Goal: Transaction & Acquisition: Purchase product/service

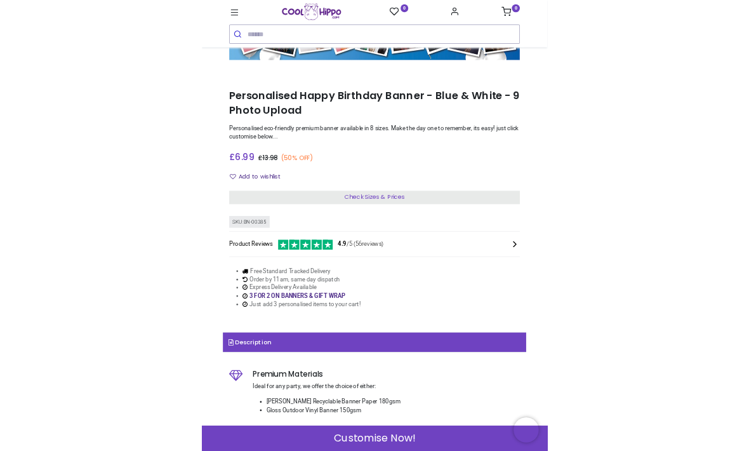
scroll to position [112, 0]
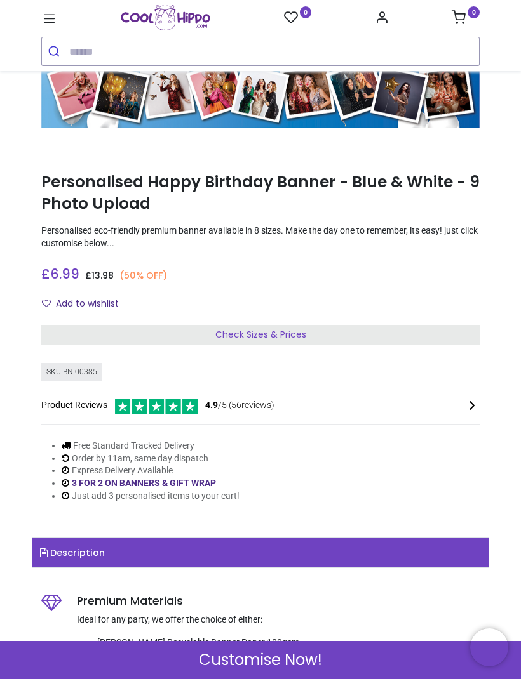
click at [327, 335] on div "Check Sizes & Prices" at bounding box center [260, 335] width 438 height 20
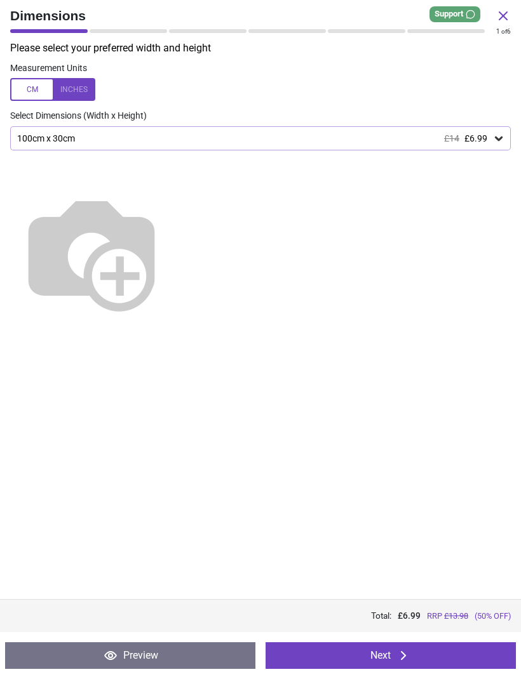
click at [492, 140] on icon at bounding box center [498, 138] width 13 height 13
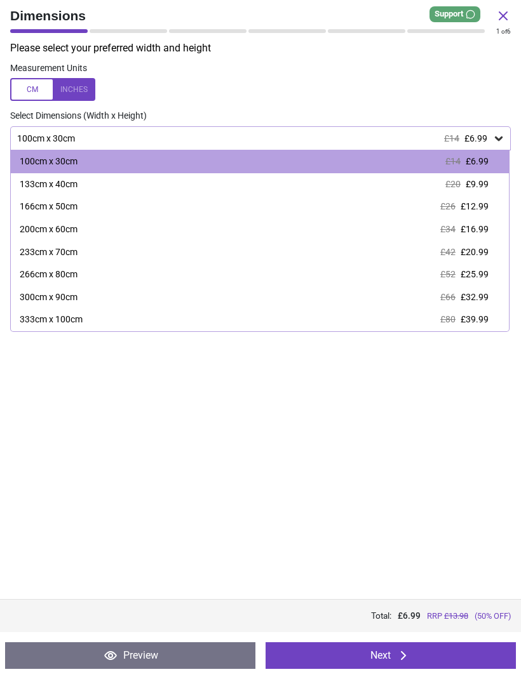
click at [79, 213] on div "166cm x 50cm £26 £12.99" at bounding box center [260, 207] width 498 height 23
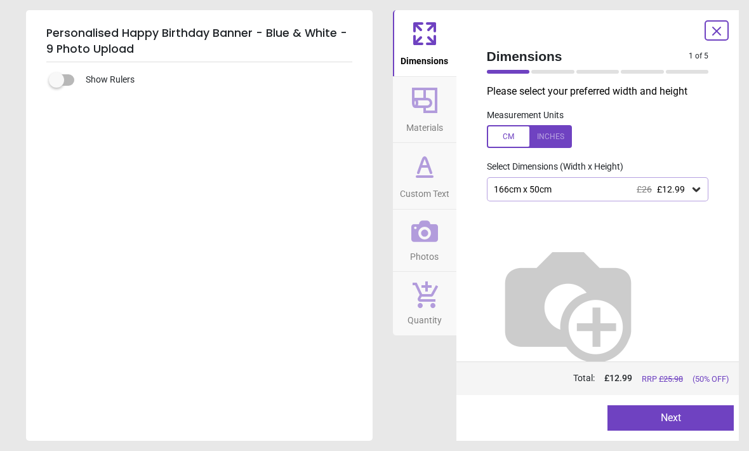
click at [520, 190] on icon at bounding box center [696, 189] width 13 height 13
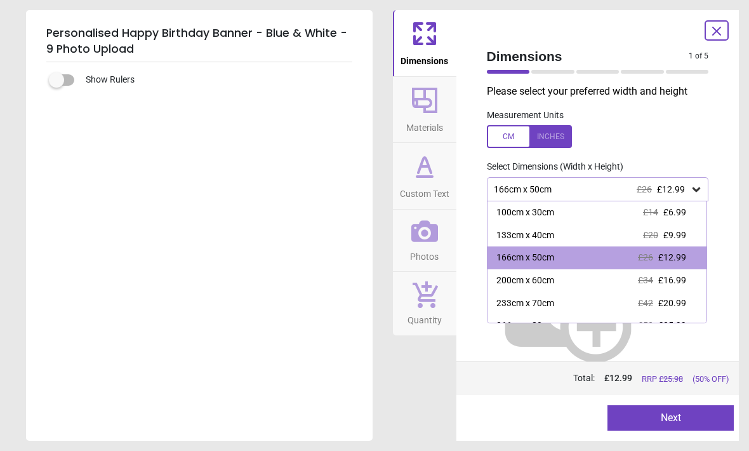
click at [520, 193] on icon at bounding box center [696, 189] width 13 height 13
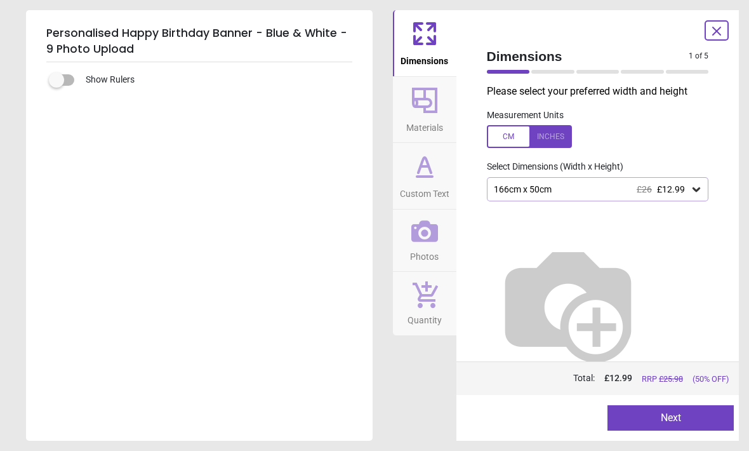
click at [520, 409] on button "Next" at bounding box center [670, 417] width 126 height 25
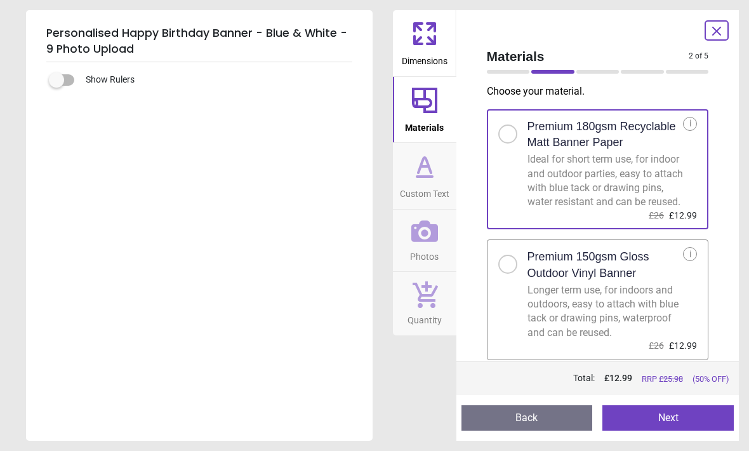
click at [520, 418] on button "Next" at bounding box center [667, 417] width 131 height 25
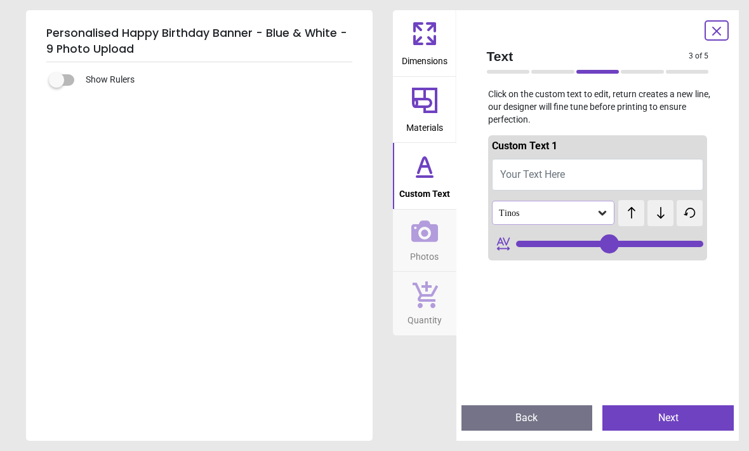
click at [520, 175] on button "Your Text Here" at bounding box center [598, 175] width 212 height 32
click at [520, 173] on button "Your Text Here" at bounding box center [598, 175] width 212 height 32
click at [520, 181] on button "Your Text Here" at bounding box center [598, 175] width 212 height 32
click at [520, 176] on span "Your Text Here" at bounding box center [532, 174] width 65 height 12
click at [520, 171] on button "Your Text Here" at bounding box center [598, 175] width 212 height 32
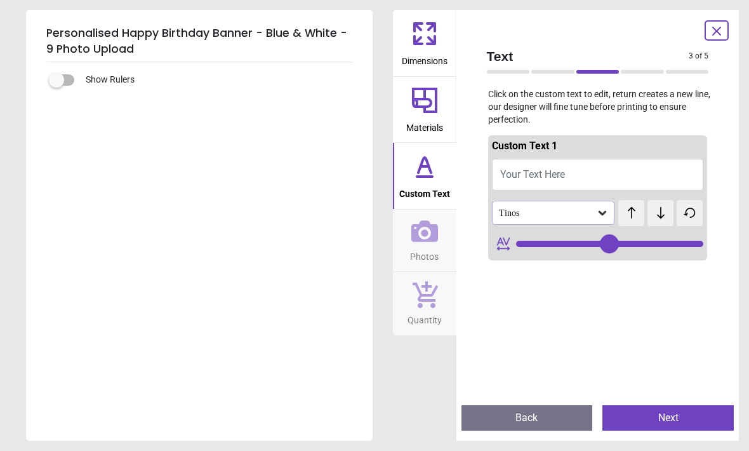
click at [520, 176] on span "Your Text Here" at bounding box center [532, 174] width 65 height 12
click at [520, 182] on button "Your Text Here" at bounding box center [598, 175] width 212 height 32
click at [520, 181] on button "Your Text Here" at bounding box center [598, 175] width 212 height 32
click at [520, 172] on span "Your Text Here" at bounding box center [532, 174] width 65 height 12
click at [520, 171] on span "Your Text Here" at bounding box center [532, 174] width 65 height 12
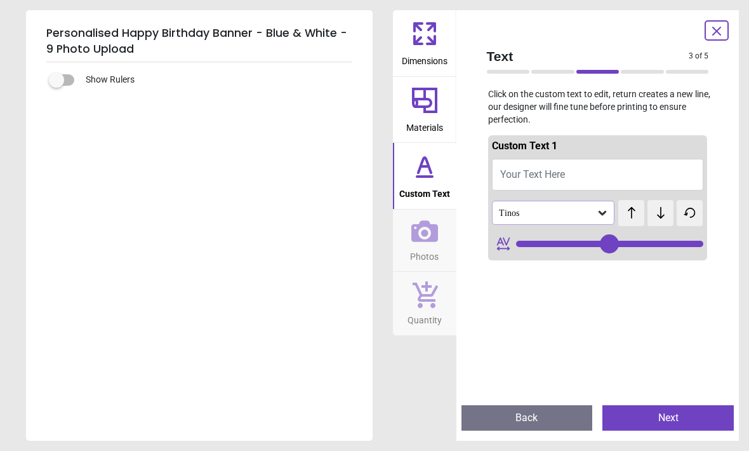
click at [520, 177] on span "Your Text Here" at bounding box center [532, 174] width 65 height 12
click at [520, 180] on button "Your Text Here" at bounding box center [598, 175] width 212 height 32
click at [426, 178] on icon at bounding box center [424, 166] width 30 height 30
click at [520, 169] on button "Your Text Here" at bounding box center [598, 175] width 212 height 32
click at [520, 175] on button "Your Text Here" at bounding box center [598, 175] width 212 height 32
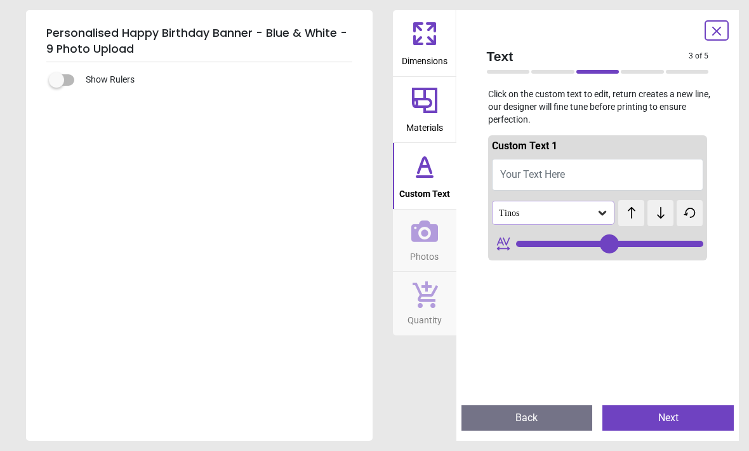
click at [520, 173] on button "Your Text Here" at bounding box center [598, 175] width 212 height 32
click at [520, 185] on button "Your Text Here" at bounding box center [598, 175] width 212 height 32
click at [520, 420] on button "Next" at bounding box center [667, 417] width 131 height 25
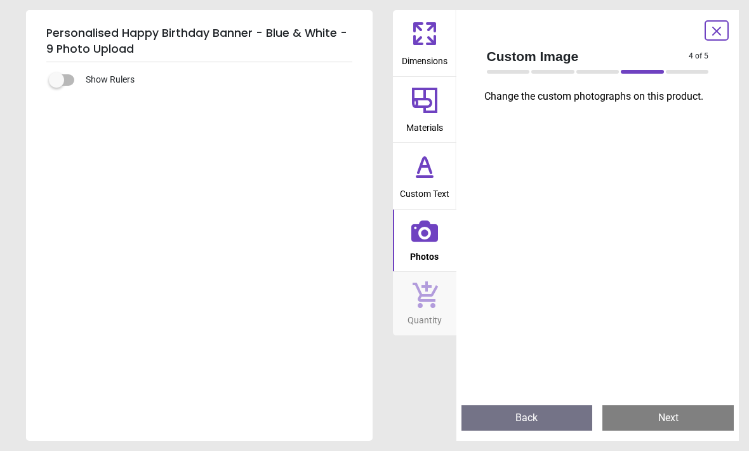
click at [520, 416] on button "Back" at bounding box center [526, 417] width 131 height 25
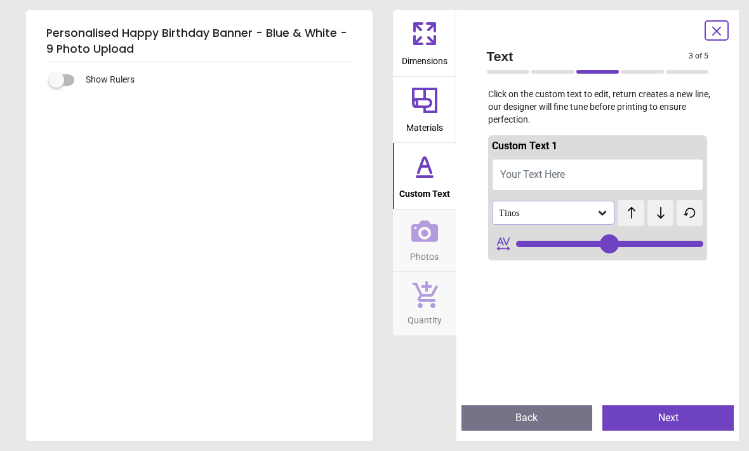
click at [520, 176] on span "Your Text Here" at bounding box center [532, 174] width 65 height 12
click at [520, 213] on div "Tinos" at bounding box center [547, 213] width 99 height 11
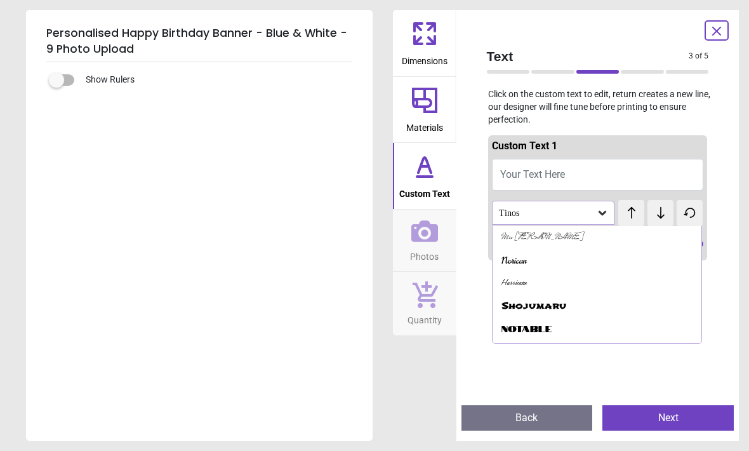
scroll to position [474, 0]
click at [520, 319] on div "Notable" at bounding box center [597, 328] width 209 height 23
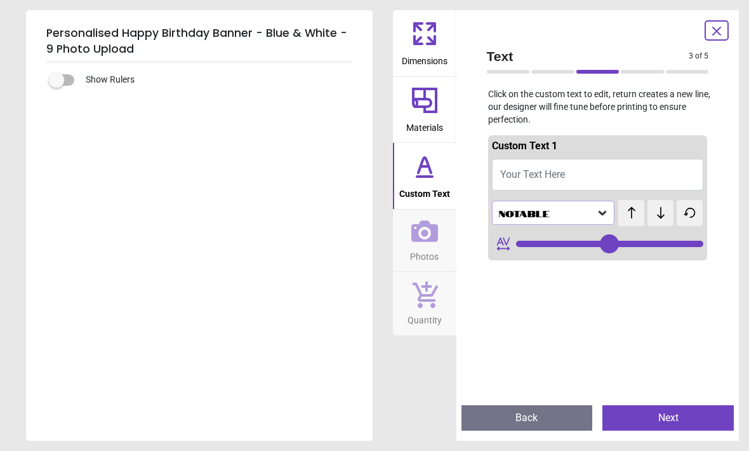
click at [520, 173] on button "Your Text Here" at bounding box center [598, 175] width 212 height 32
click at [520, 173] on span "Your Text Here" at bounding box center [532, 174] width 65 height 12
click at [520, 176] on span "Your Text Here" at bounding box center [532, 174] width 65 height 12
click at [520, 178] on span "Your Text Here" at bounding box center [532, 174] width 65 height 12
click at [520, 176] on span "Your Text Here" at bounding box center [532, 174] width 65 height 12
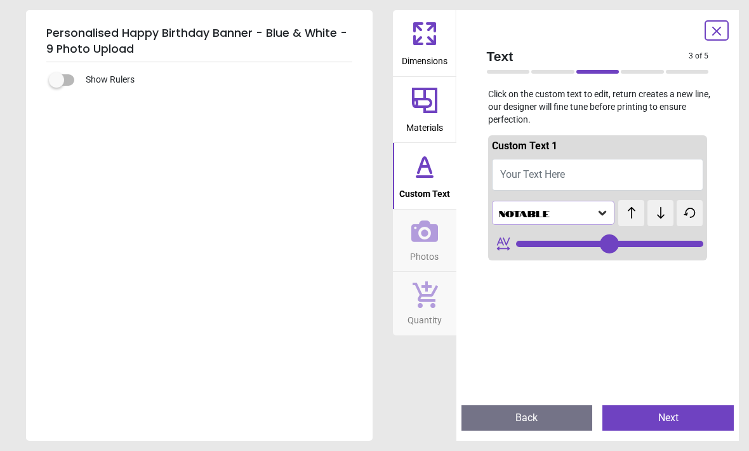
click at [520, 175] on span "Your Text Here" at bounding box center [532, 174] width 65 height 12
click at [520, 172] on span "Your Text Here" at bounding box center [532, 174] width 65 height 12
click at [520, 173] on button "Your Text Here" at bounding box center [598, 175] width 212 height 32
click at [520, 164] on button "Your Text Here" at bounding box center [598, 175] width 212 height 32
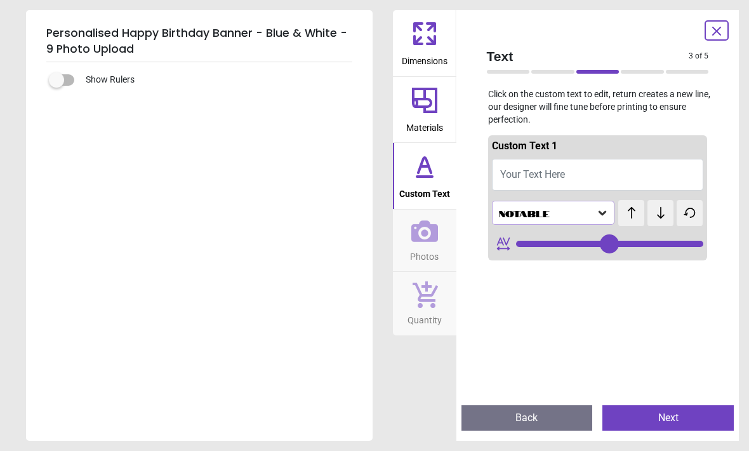
click at [520, 159] on button "Your Text Here" at bounding box center [598, 175] width 212 height 32
click at [520, 172] on span "Your Text Here" at bounding box center [532, 174] width 65 height 12
click at [520, 182] on button "Your Text Here" at bounding box center [598, 175] width 212 height 32
click at [520, 179] on button "Your Text Here" at bounding box center [598, 175] width 212 height 32
click at [520, 175] on button "Your Text Here" at bounding box center [598, 175] width 212 height 32
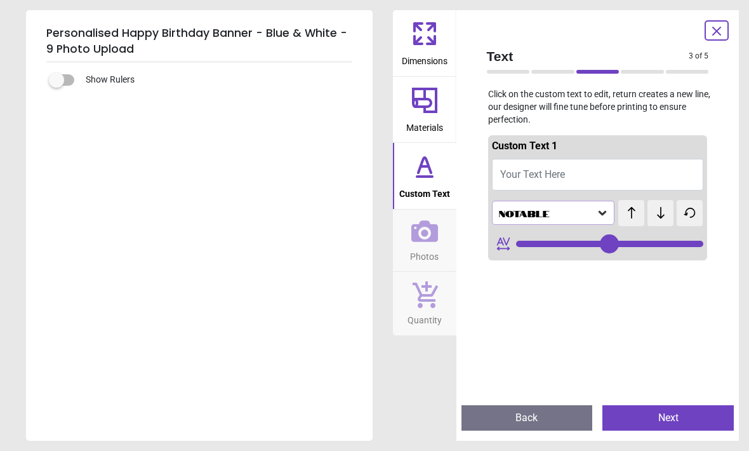
scroll to position [1, 0]
click at [520, 180] on button "Your Text Here" at bounding box center [598, 173] width 212 height 32
click at [520, 178] on button "Your Text Here" at bounding box center [598, 173] width 212 height 32
click at [520, 177] on button "Your Text Here" at bounding box center [598, 175] width 212 height 32
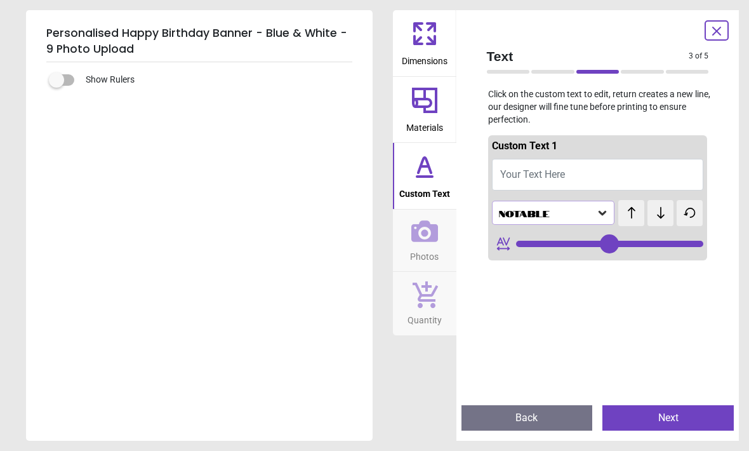
click at [520, 180] on button "Your Text Here" at bounding box center [598, 175] width 212 height 32
click at [520, 177] on span "Your Text Here" at bounding box center [532, 174] width 65 height 12
click at [520, 173] on span "Your Text Here" at bounding box center [532, 174] width 65 height 12
click at [520, 184] on button "Your Text Here" at bounding box center [598, 175] width 212 height 32
click at [520, 183] on button "Your Text Here" at bounding box center [598, 175] width 212 height 32
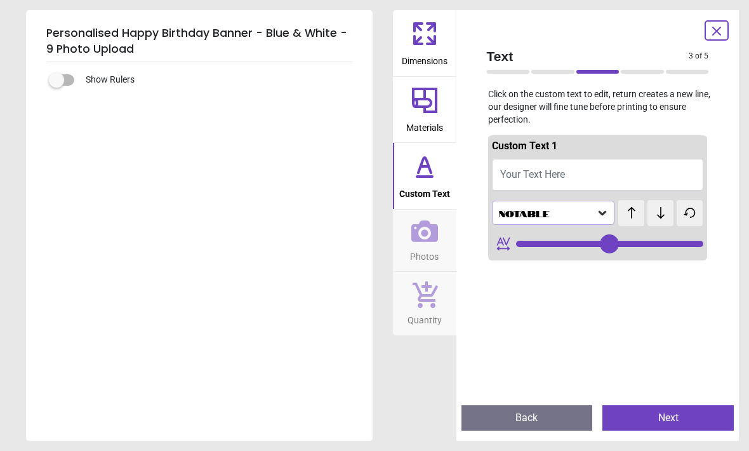
click at [520, 22] on span at bounding box center [716, 30] width 15 height 17
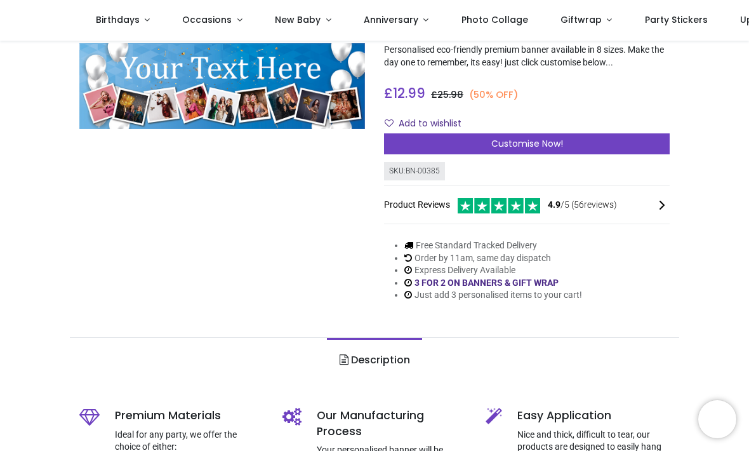
click at [520, 150] on span "Customise Now!" at bounding box center [527, 143] width 72 height 13
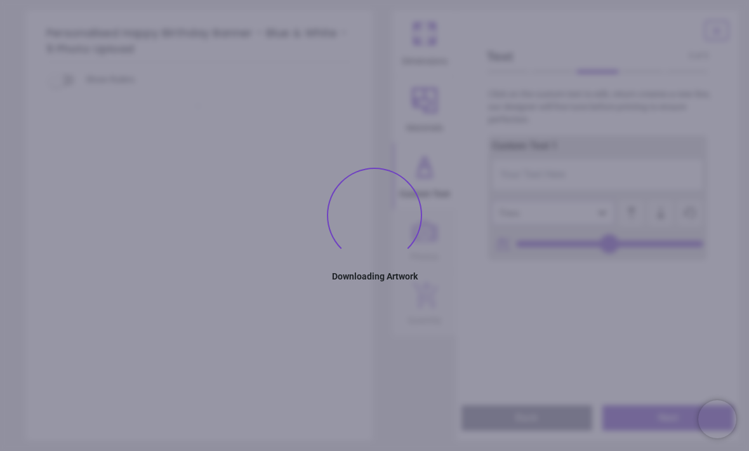
type input "**"
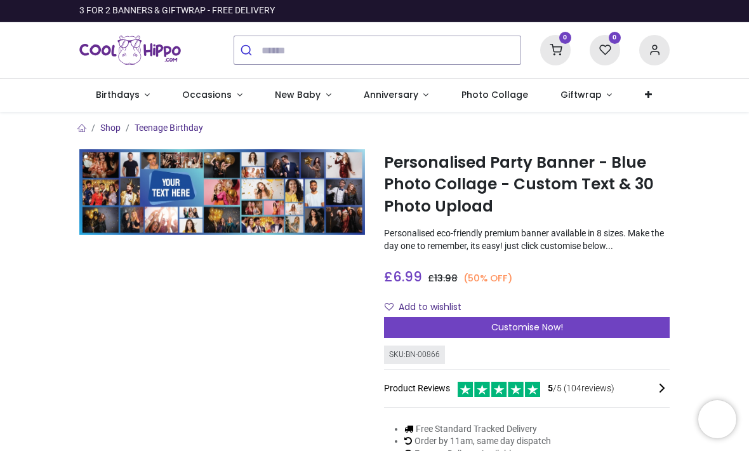
click at [592, 328] on div "Customise Now!" at bounding box center [527, 328] width 286 height 22
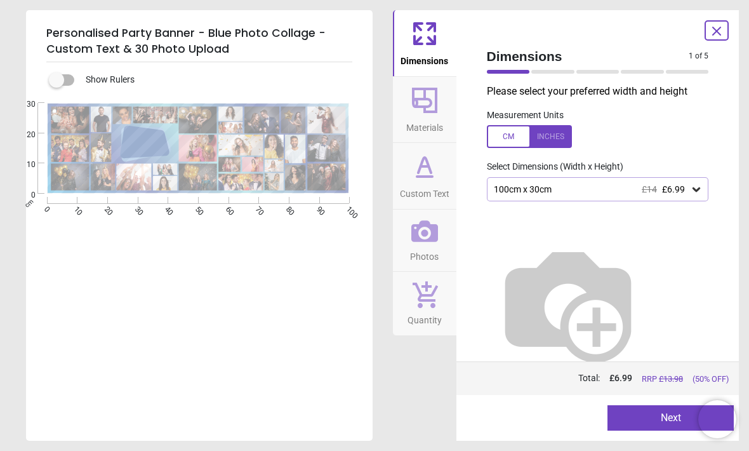
click at [662, 189] on span "£6.99" at bounding box center [673, 189] width 23 height 10
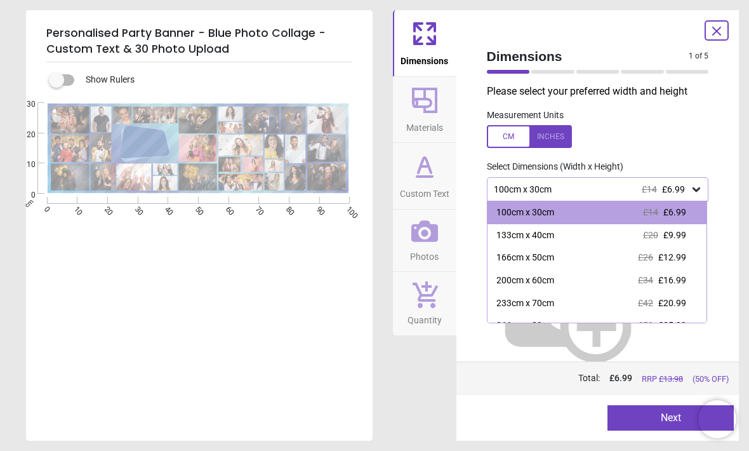
click at [578, 258] on div "166cm x 50cm £26 £12.99" at bounding box center [597, 257] width 220 height 23
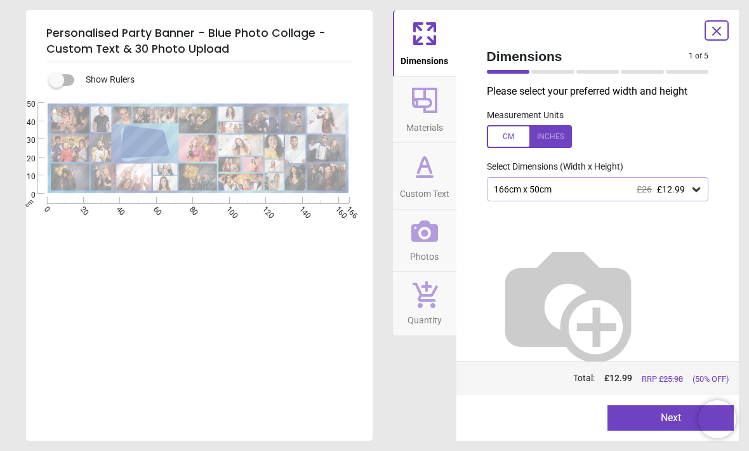
click at [651, 418] on button "Next" at bounding box center [670, 417] width 126 height 25
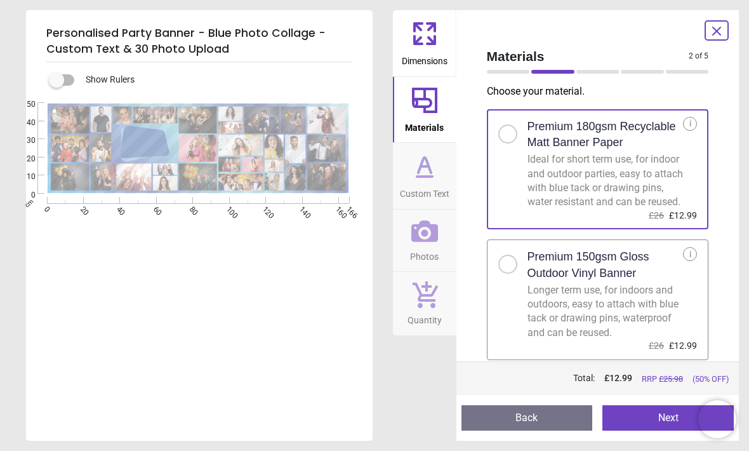
click at [660, 416] on button "Next" at bounding box center [667, 417] width 131 height 25
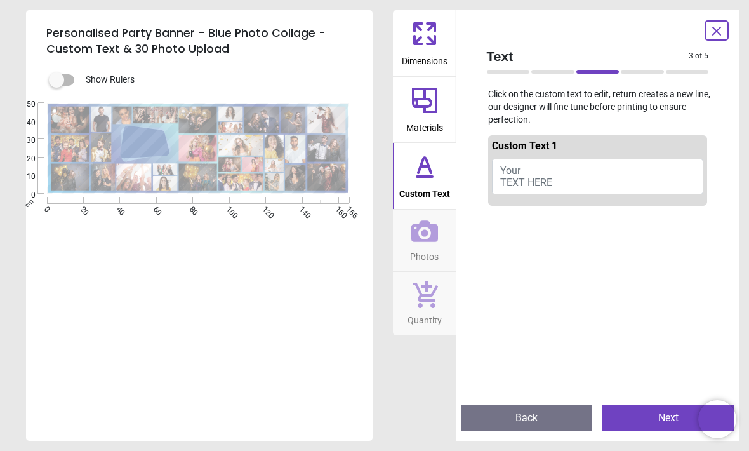
click at [564, 180] on button "Your TEXT HERE" at bounding box center [598, 177] width 212 height 36
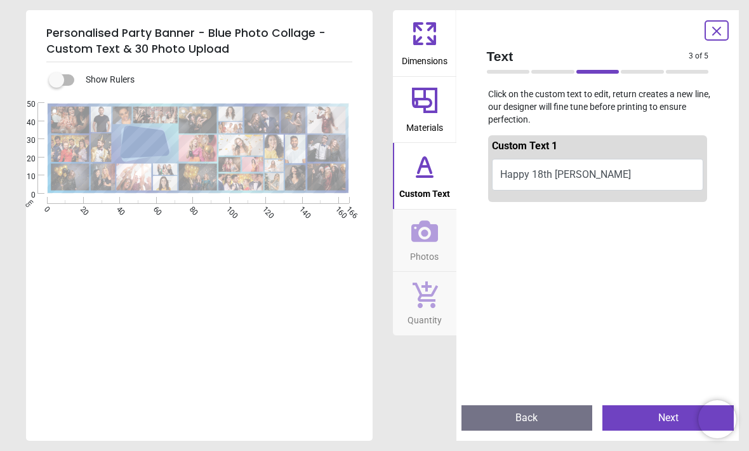
type textarea "**********"
click at [731, 127] on div "Text 3 of 5 3 of 6 Click on the custom text to edit, return creates a new line,…" at bounding box center [597, 225] width 283 height 430
click at [672, 413] on button "Next" at bounding box center [667, 417] width 131 height 25
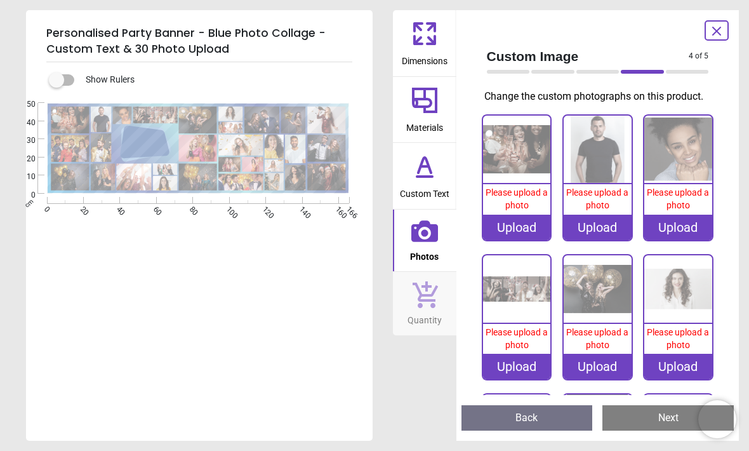
click at [530, 240] on div "Upload" at bounding box center [517, 227] width 68 height 25
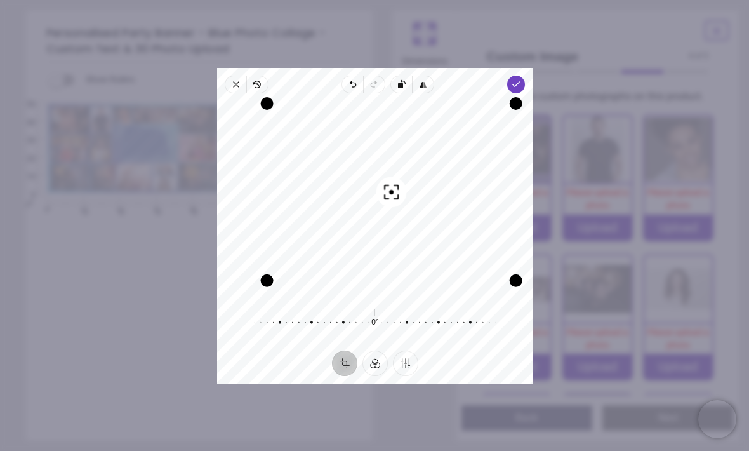
click at [521, 79] on icon "button" at bounding box center [516, 84] width 10 height 10
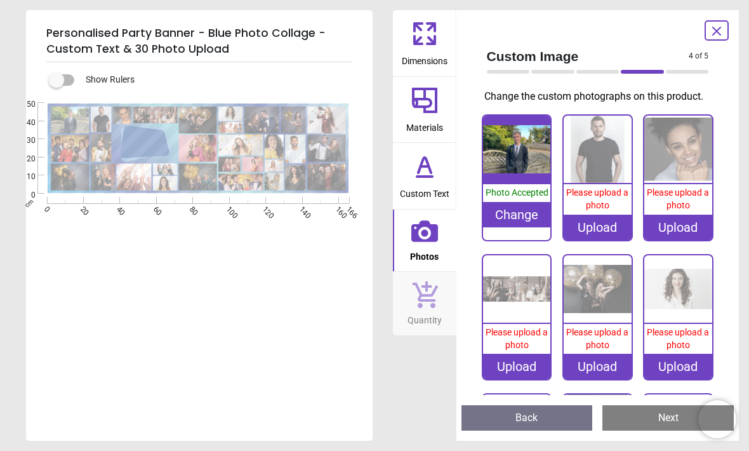
click at [606, 240] on div "Upload" at bounding box center [598, 227] width 68 height 25
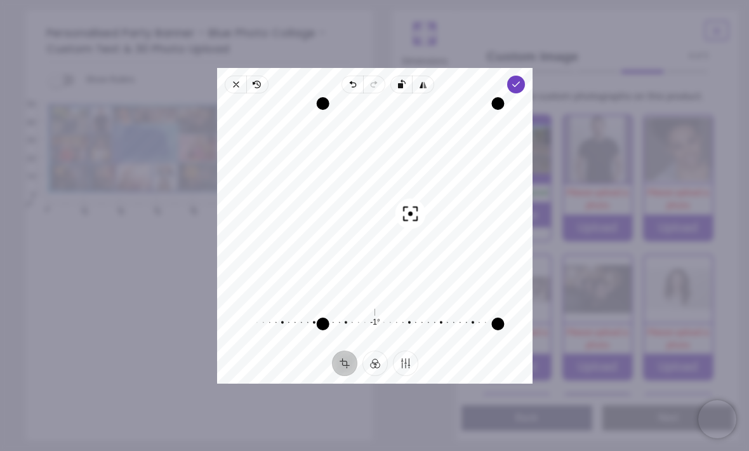
click at [411, 350] on div "Recenter -1° Reset" at bounding box center [374, 221] width 315 height 257
click at [402, 376] on button "Finetune" at bounding box center [404, 362] width 25 height 25
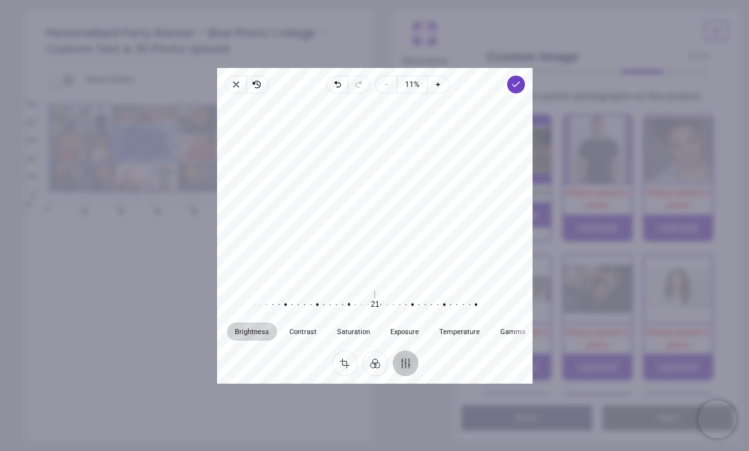
click at [347, 376] on button "Crop" at bounding box center [343, 362] width 25 height 25
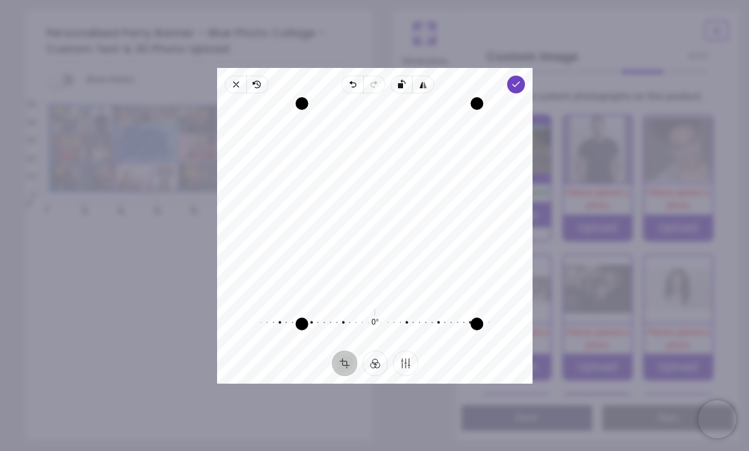
click at [521, 79] on icon "button" at bounding box center [516, 84] width 10 height 10
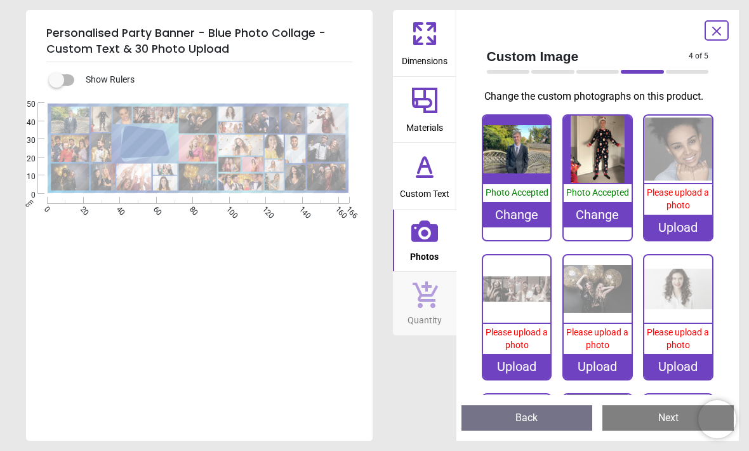
click at [680, 240] on div "Upload" at bounding box center [678, 227] width 68 height 25
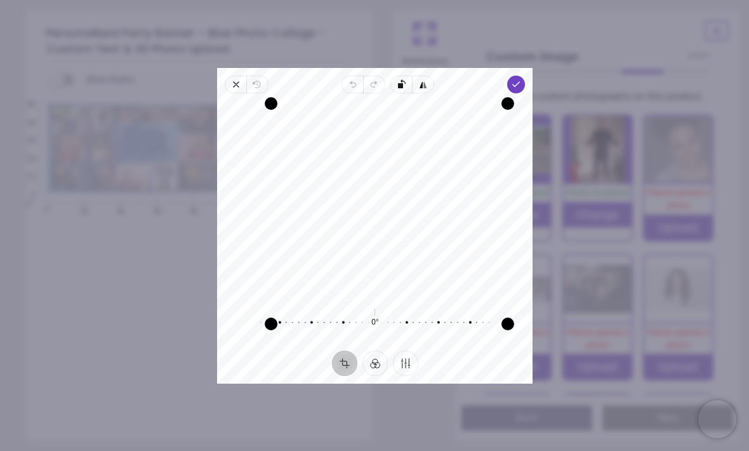
click at [521, 79] on icon "button" at bounding box center [516, 84] width 10 height 10
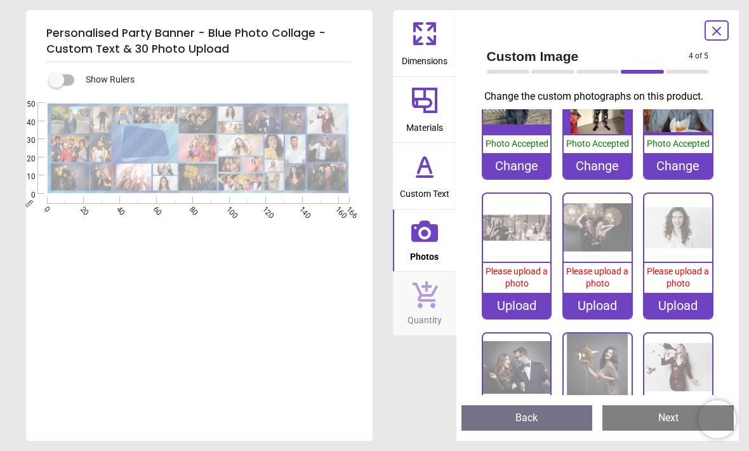
scroll to position [48, 0]
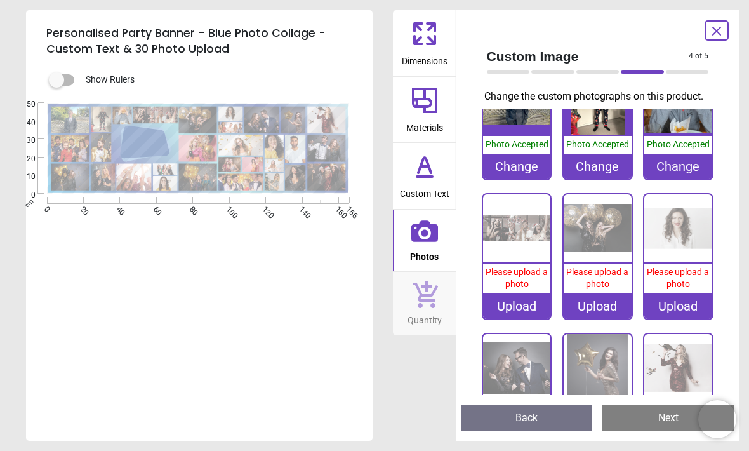
click at [522, 289] on span "Please upload a photo" at bounding box center [517, 278] width 62 height 23
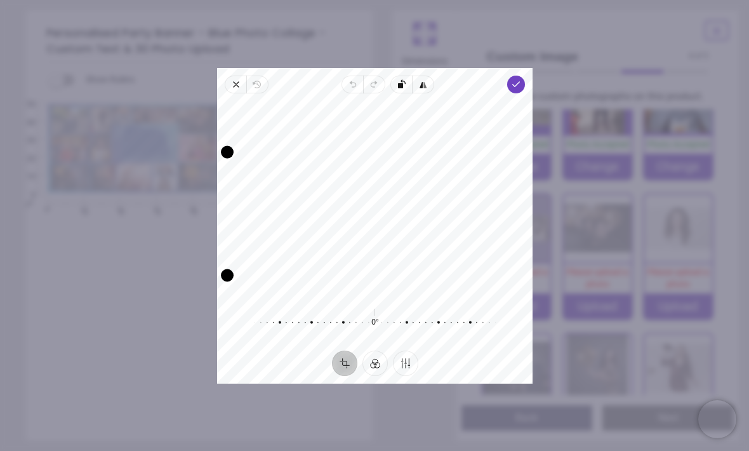
click at [401, 77] on span "Rotate left" at bounding box center [401, 85] width 22 height 18
click at [403, 79] on icon "button" at bounding box center [519, 164] width 246 height 170
click at [401, 83] on rect "button" at bounding box center [400, 85] width 5 height 5
click at [410, 76] on span "Rotate left" at bounding box center [401, 85] width 22 height 18
